Goal: Information Seeking & Learning: Learn about a topic

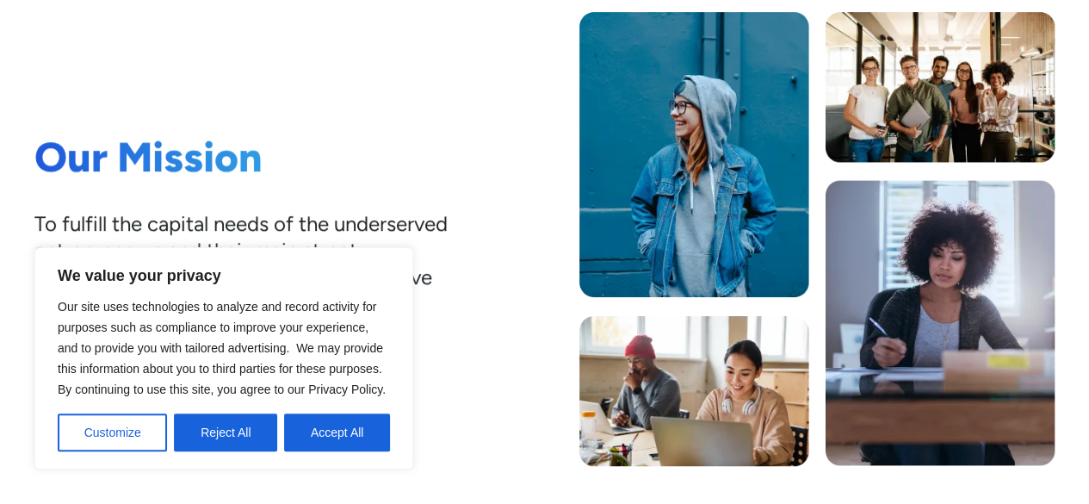
scroll to position [603, 0]
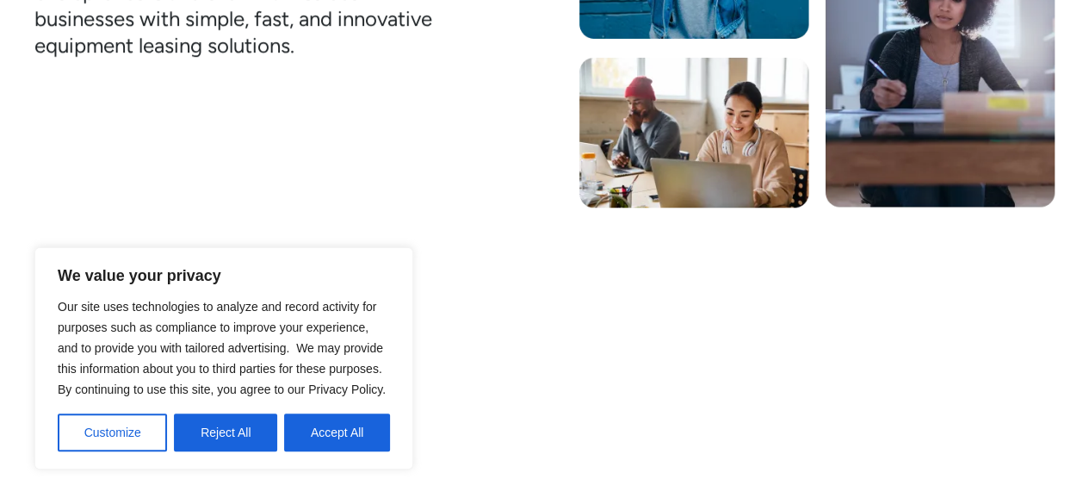
click at [324, 431] on button "Accept All" at bounding box center [337, 432] width 106 height 38
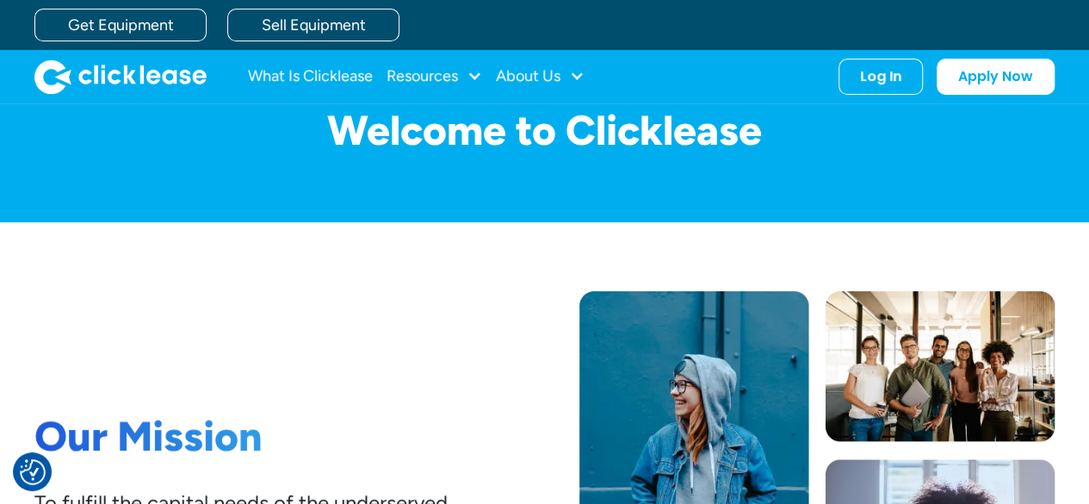
scroll to position [0, 0]
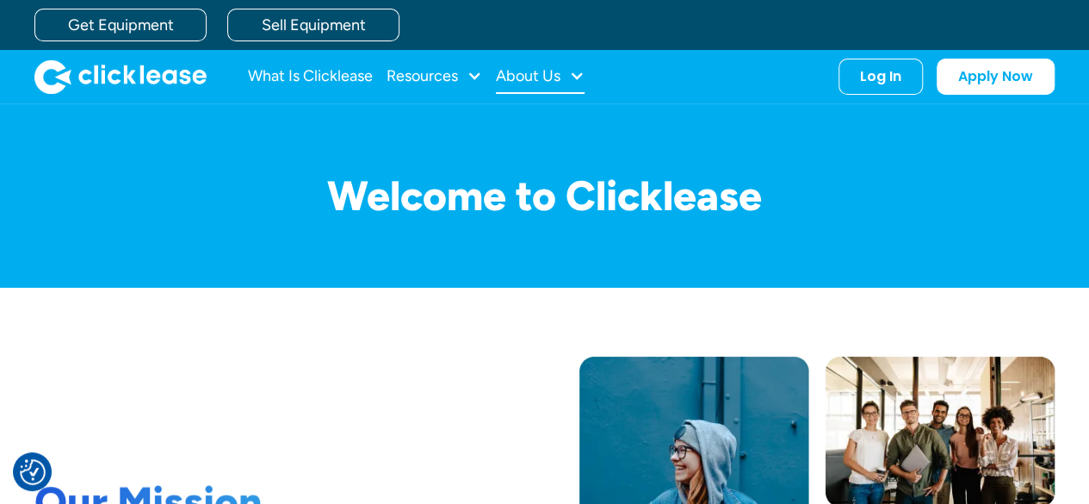
click at [515, 63] on div "About Us" at bounding box center [540, 76] width 89 height 34
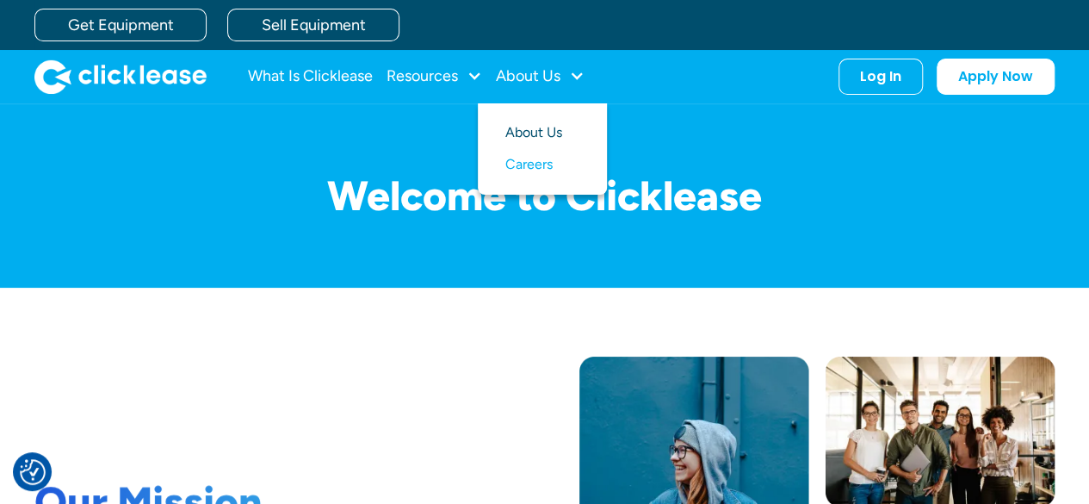
click at [529, 125] on link "About Us" at bounding box center [543, 133] width 74 height 32
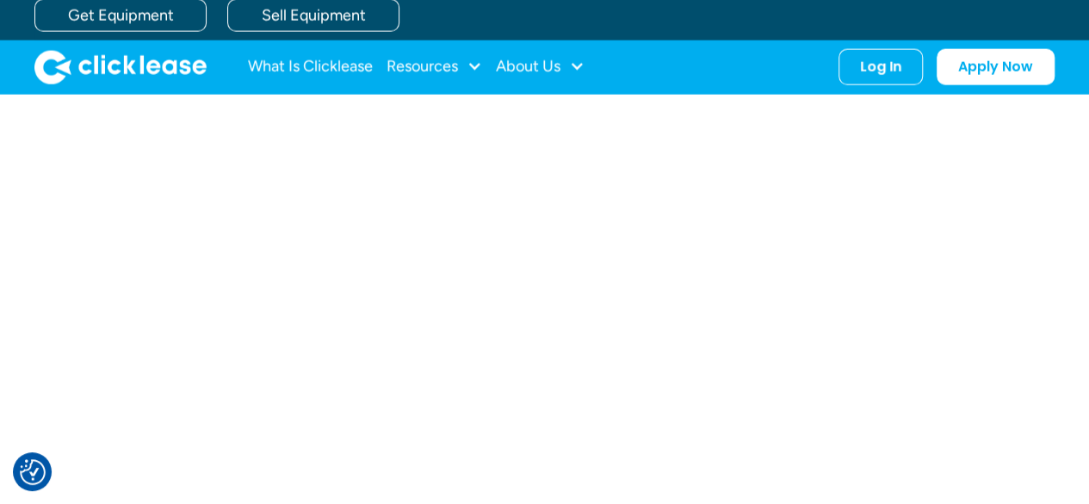
scroll to position [1034, 0]
